Goal: Information Seeking & Learning: Learn about a topic

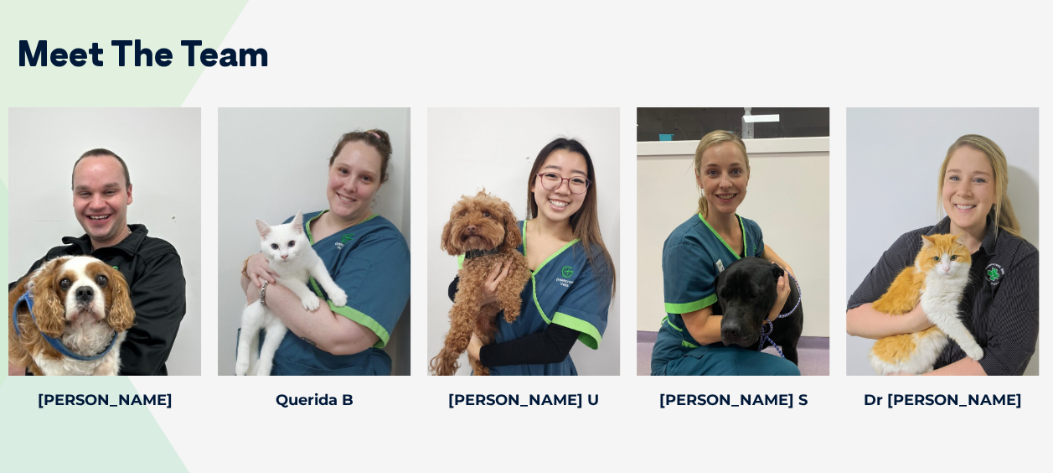
scroll to position [2735, 0]
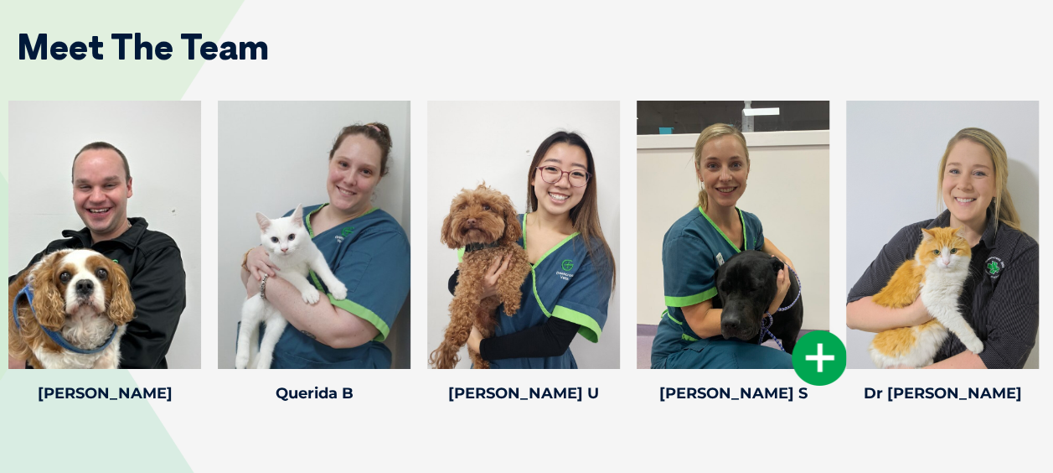
click at [678, 214] on div at bounding box center [733, 235] width 193 height 268
click at [705, 217] on div at bounding box center [733, 235] width 193 height 268
click at [819, 354] on icon at bounding box center [819, 357] width 55 height 55
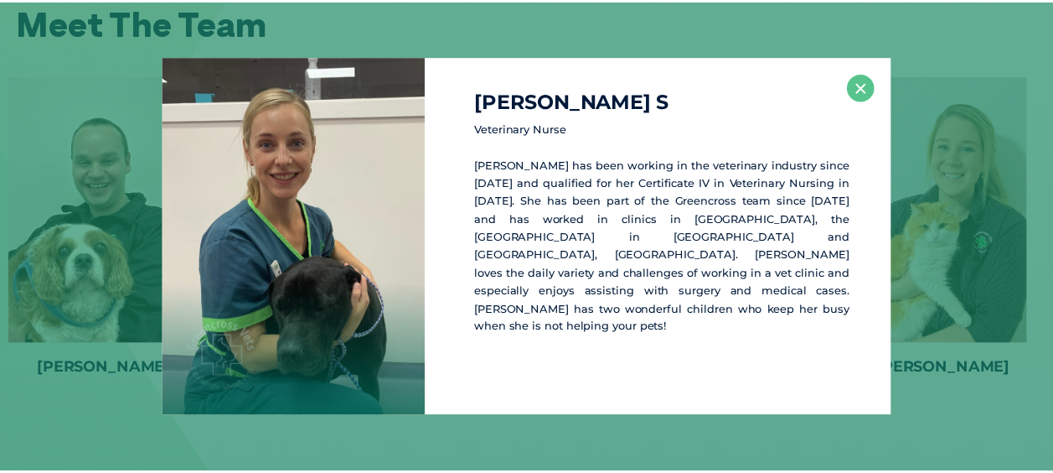
scroll to position [2760, 0]
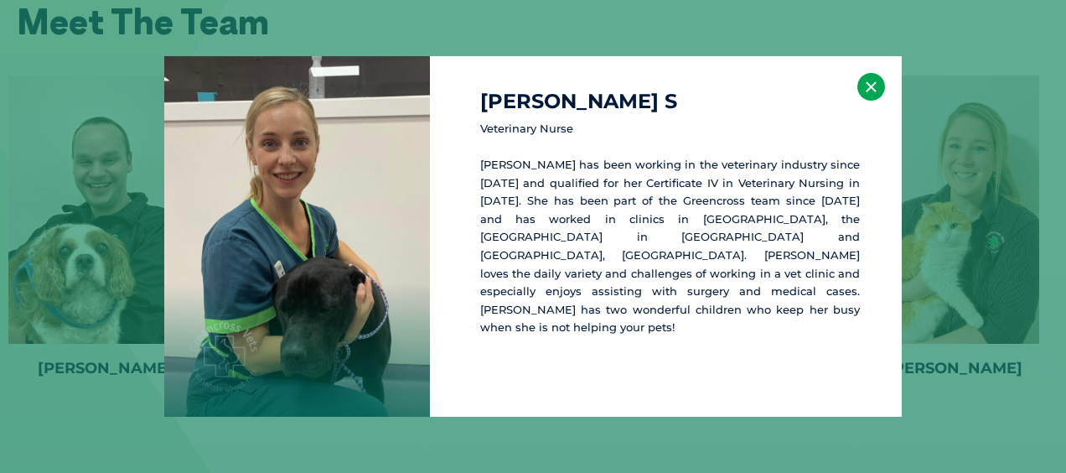
click at [874, 90] on button "×" at bounding box center [871, 87] width 28 height 28
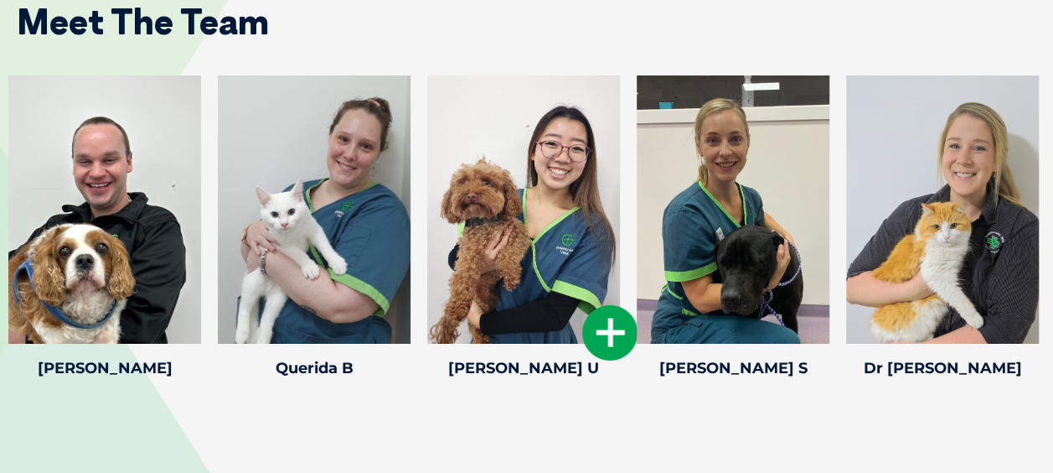
click at [613, 314] on icon at bounding box center [609, 332] width 55 height 55
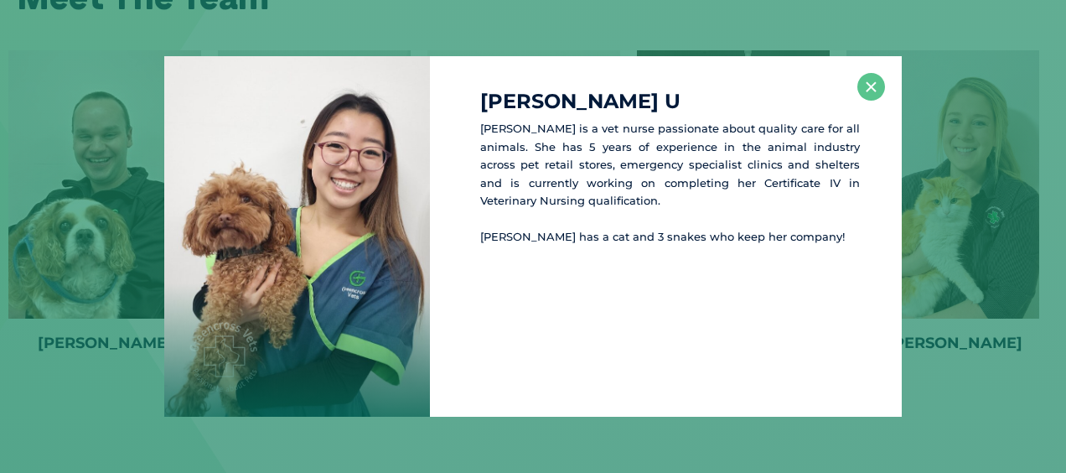
scroll to position [2785, 0]
click at [871, 82] on button "×" at bounding box center [871, 87] width 28 height 28
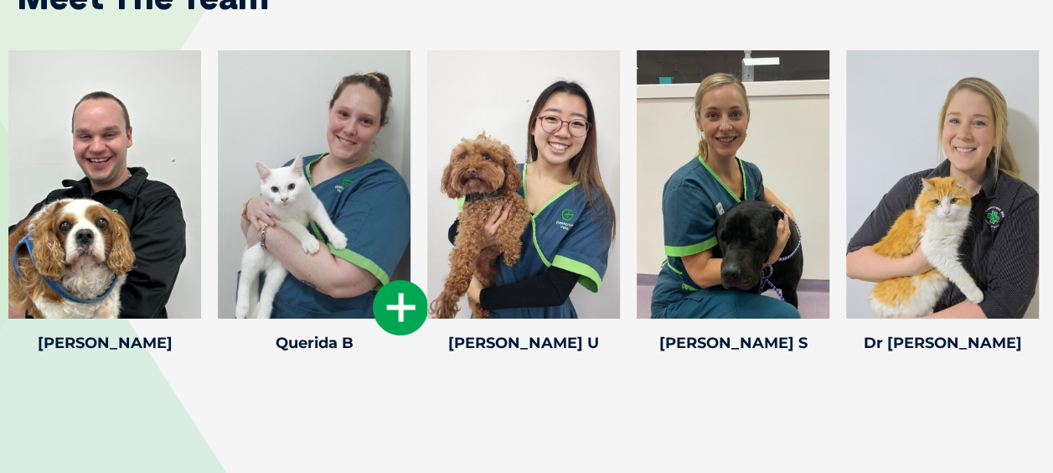
click at [391, 308] on icon at bounding box center [400, 307] width 55 height 55
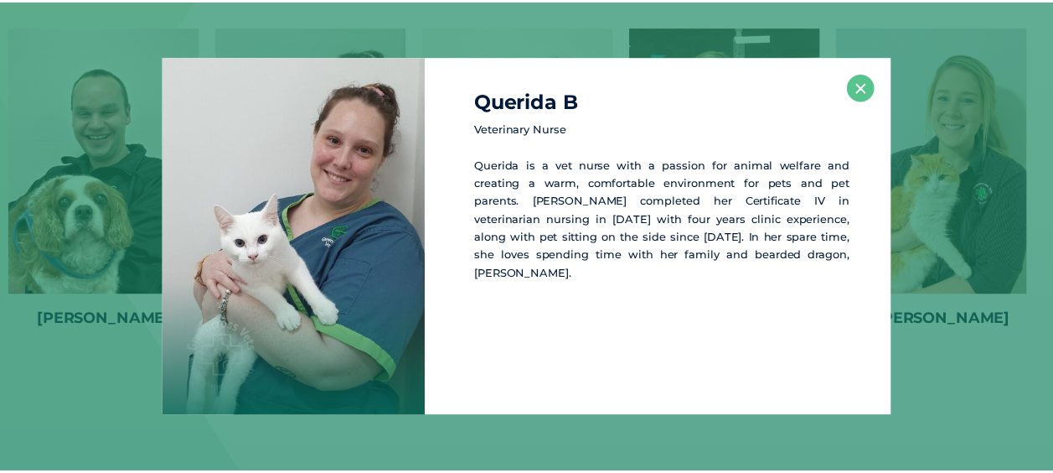
scroll to position [2810, 0]
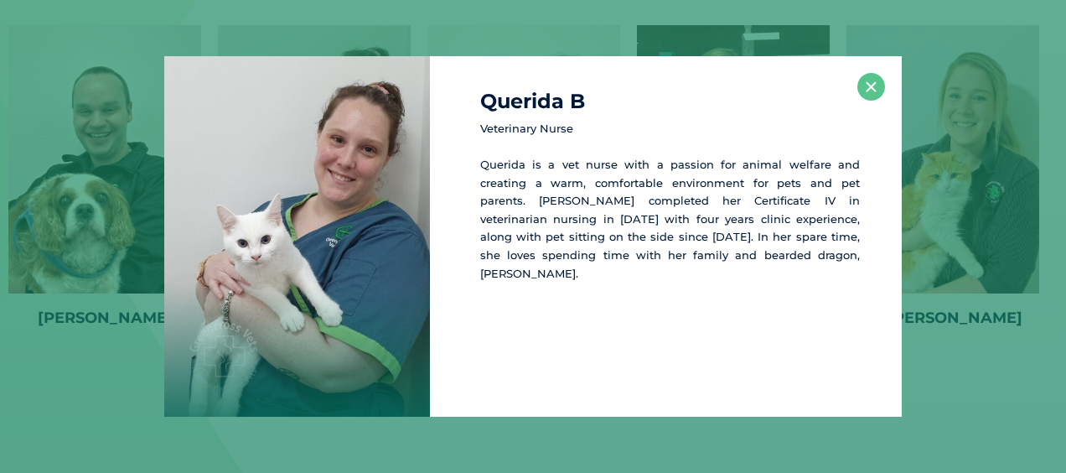
click at [881, 77] on div "Querida B Veterinary [PERSON_NAME] is a vet nurse with a passion for animal wel…" at bounding box center [666, 236] width 472 height 360
click at [865, 85] on button "×" at bounding box center [871, 87] width 28 height 28
